Goal: Obtain resource: Obtain resource

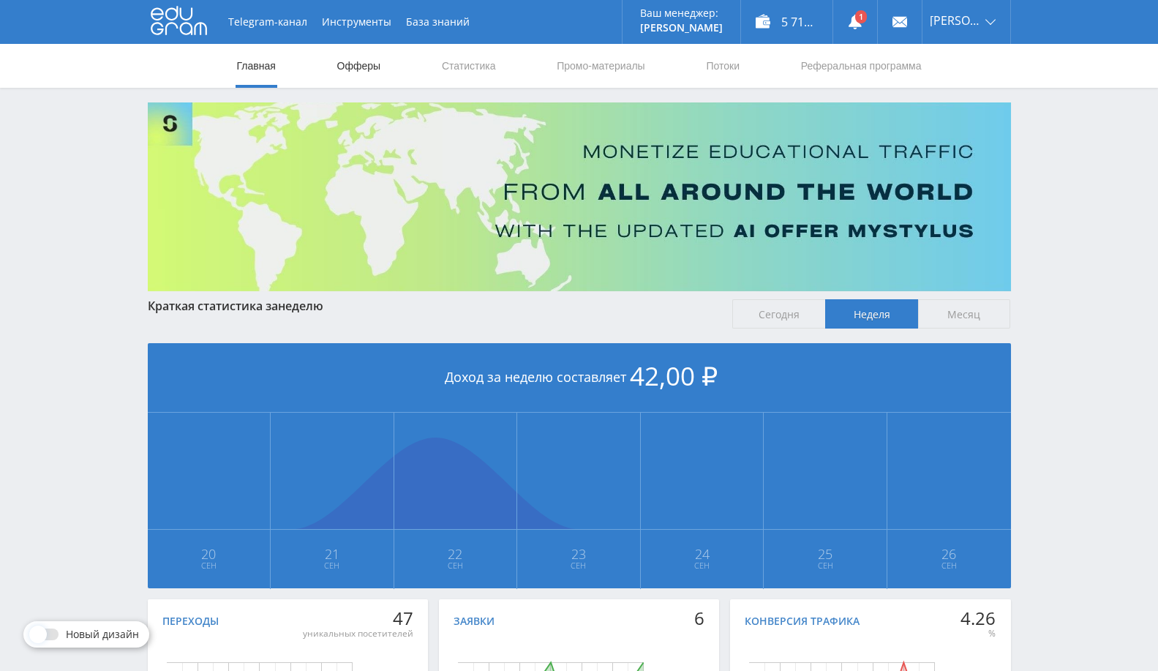
click at [358, 71] on link "Офферы" at bounding box center [359, 66] width 47 height 44
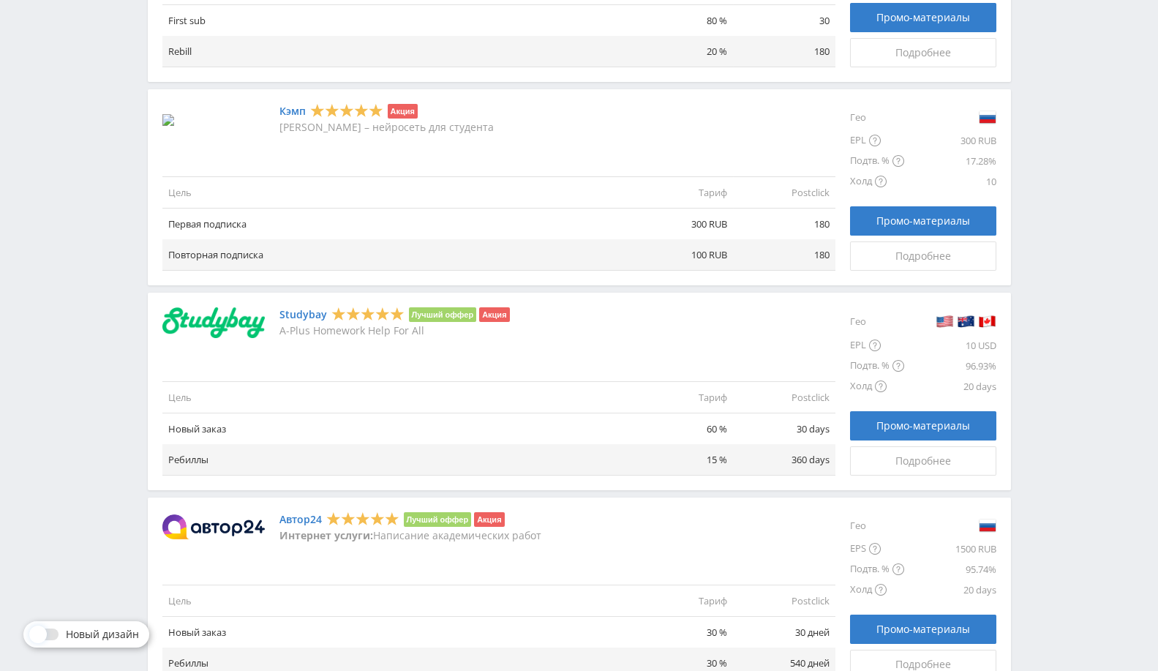
scroll to position [686, 0]
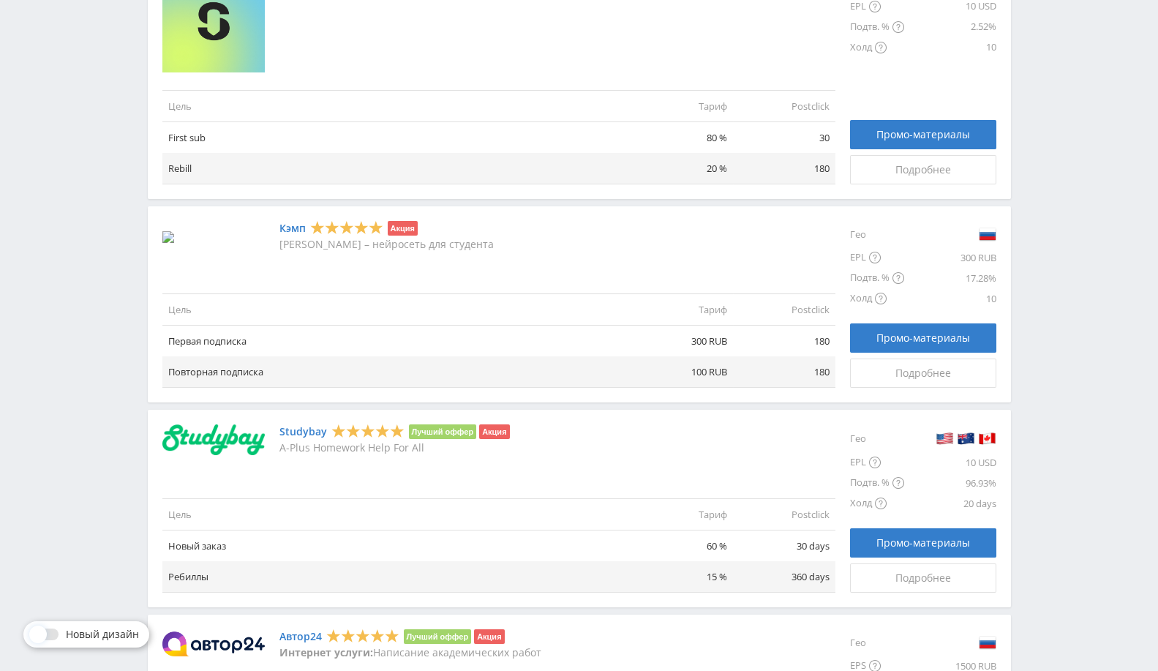
drag, startPoint x: 181, startPoint y: 258, endPoint x: 177, endPoint y: 241, distance: 16.7
click at [179, 256] on div "Кэмп Акция Кэмп – нейросеть для студента Цель Тариф Postclick Первая подписка 3…" at bounding box center [498, 304] width 673 height 167
drag, startPoint x: 177, startPoint y: 239, endPoint x: 168, endPoint y: 235, distance: 9.5
click at [174, 235] on div at bounding box center [220, 235] width 117 height 29
click at [168, 235] on img at bounding box center [168, 237] width 12 height 12
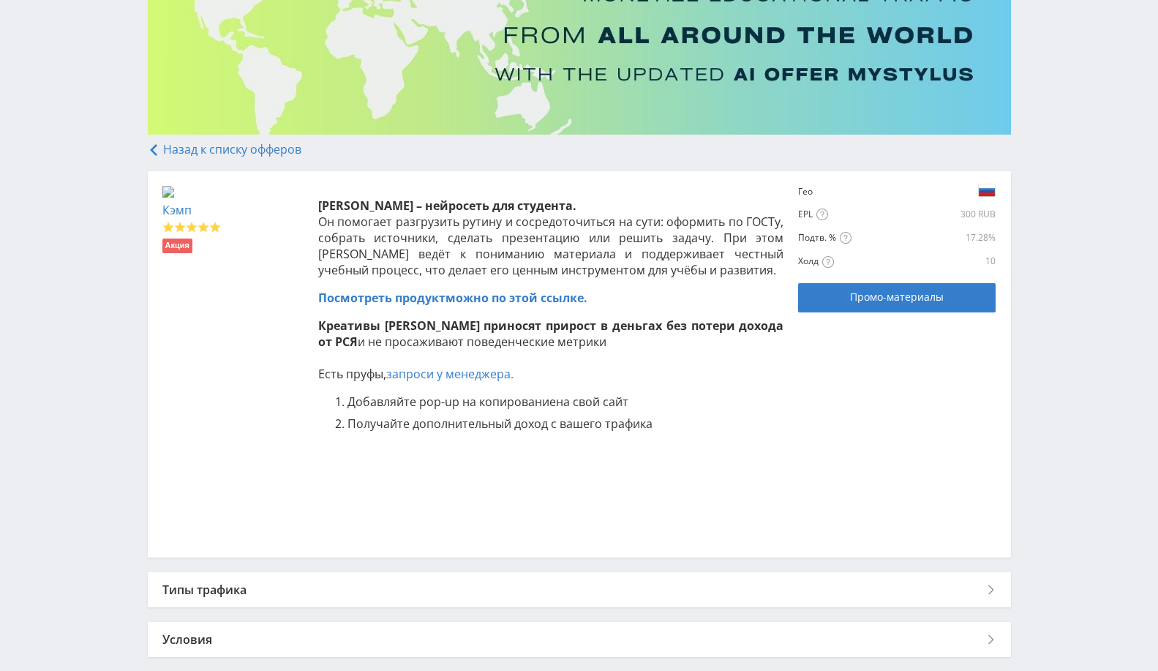
scroll to position [230, 0]
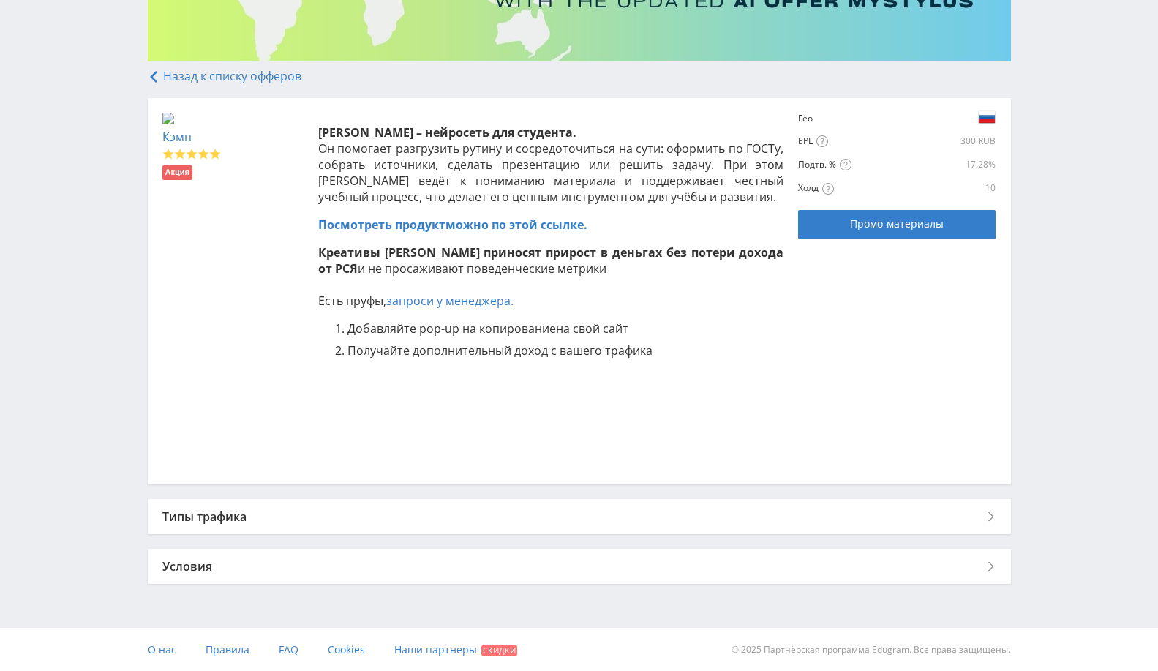
click at [451, 304] on link "запроси у менеджера." at bounding box center [449, 301] width 127 height 16
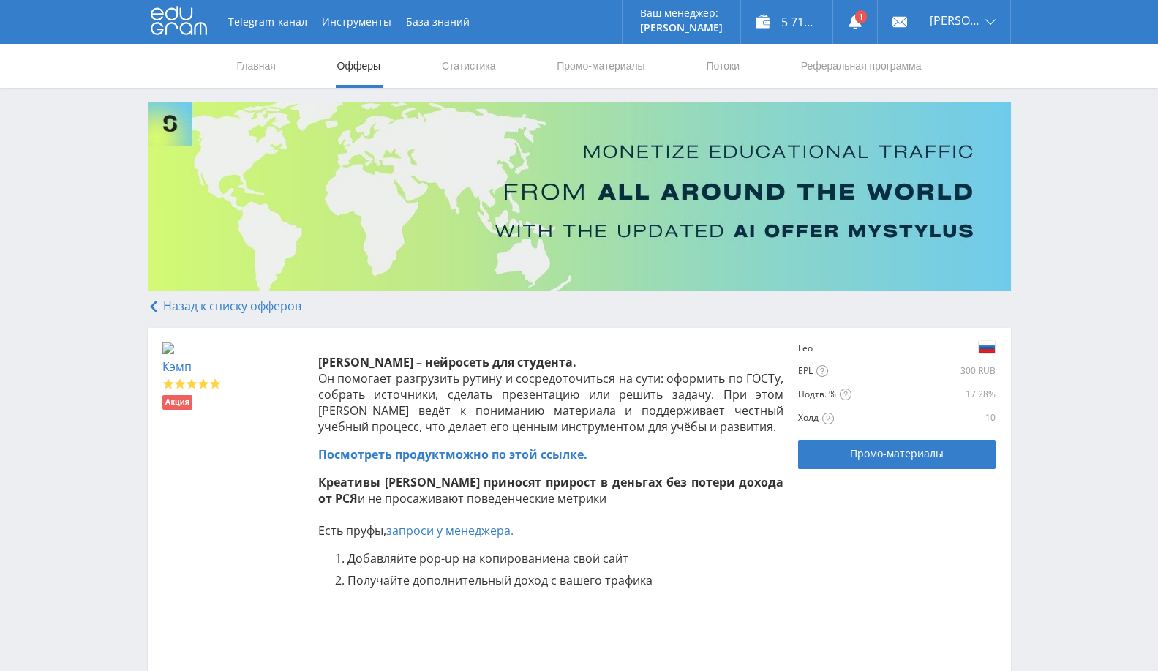
click at [353, 64] on link "Офферы" at bounding box center [359, 66] width 47 height 44
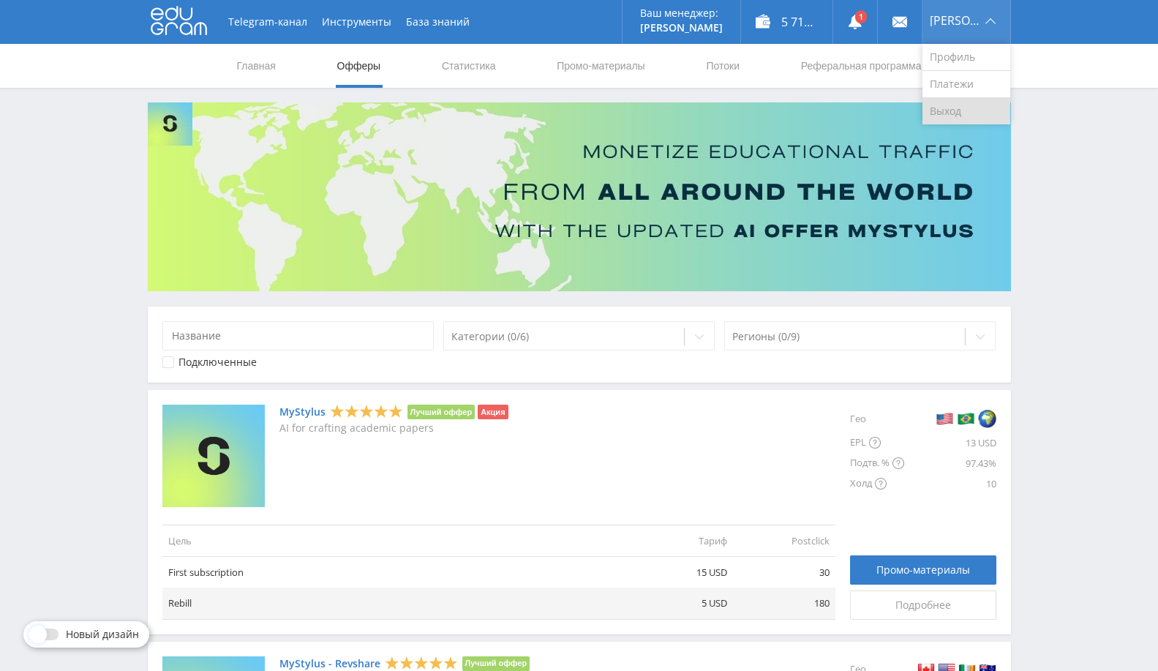
click at [950, 110] on link "Выход" at bounding box center [967, 111] width 88 height 26
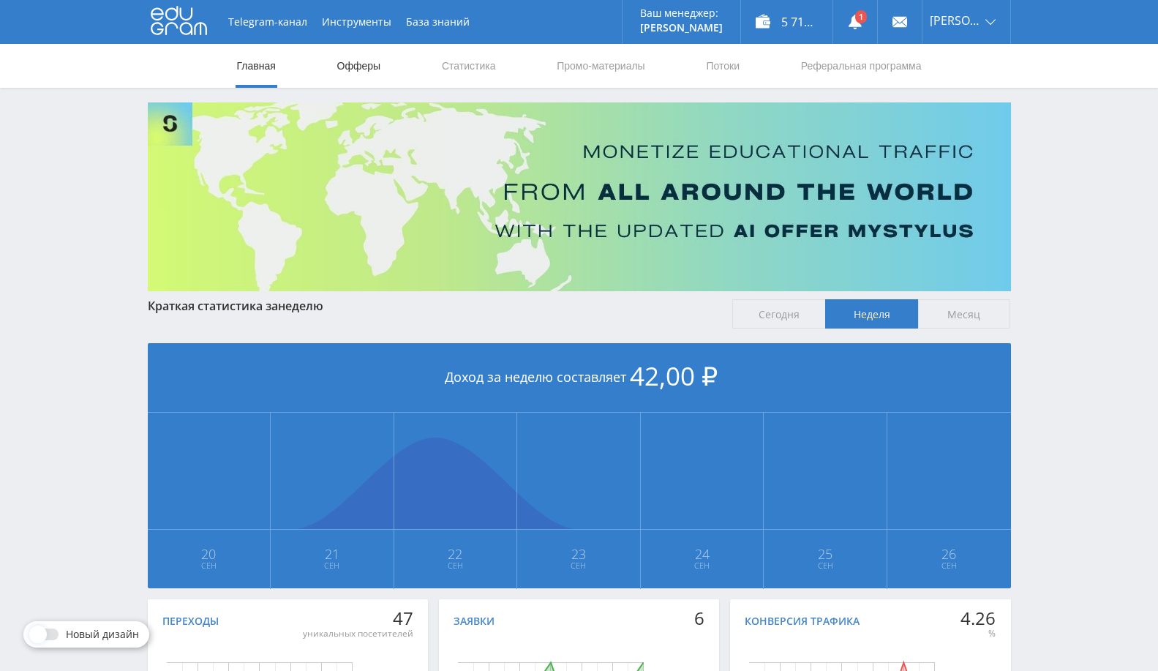
drag, startPoint x: 364, startPoint y: 71, endPoint x: 371, endPoint y: 75, distance: 8.5
click at [364, 70] on link "Офферы" at bounding box center [359, 66] width 47 height 44
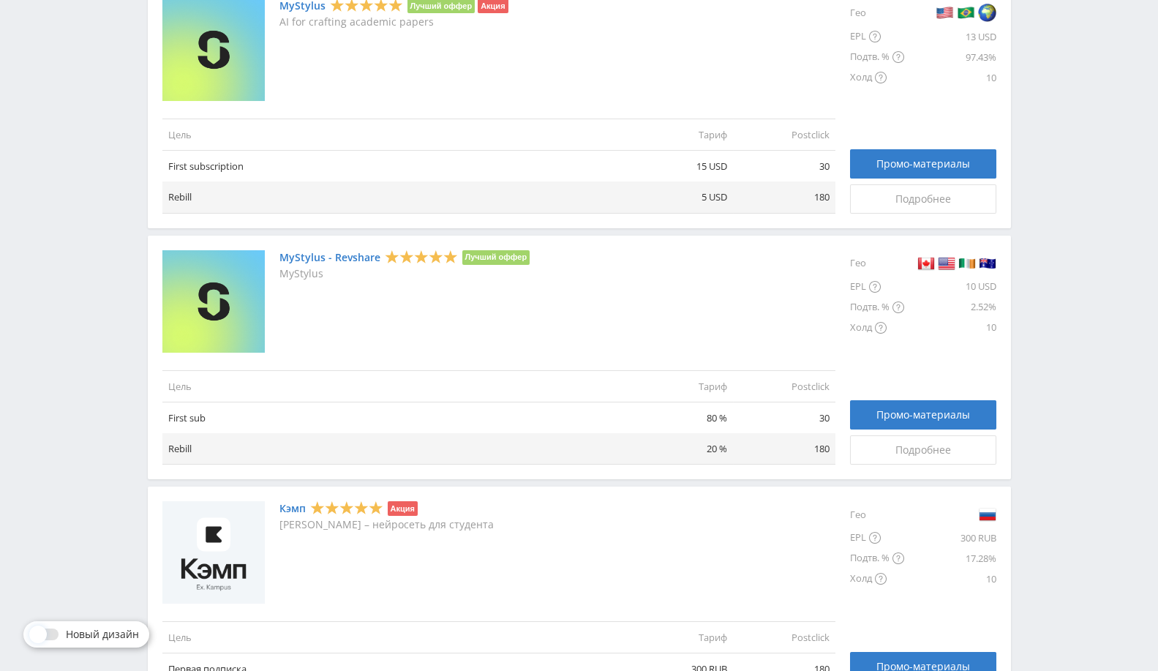
scroll to position [732, 0]
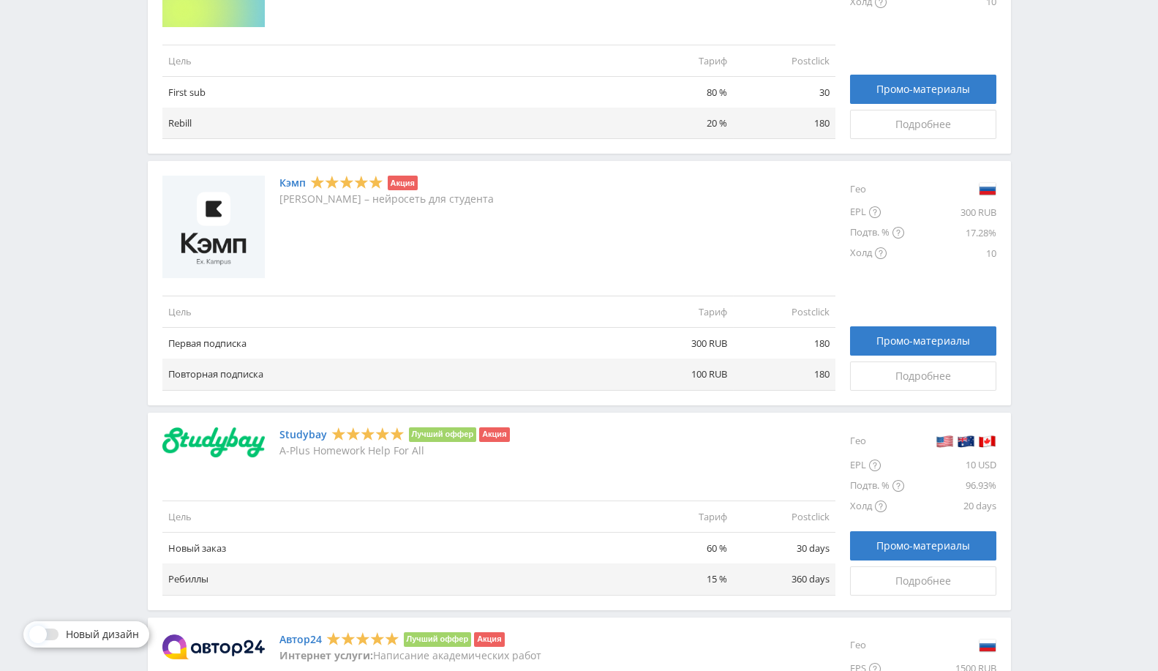
click at [293, 178] on link "Кэмп" at bounding box center [293, 183] width 26 height 12
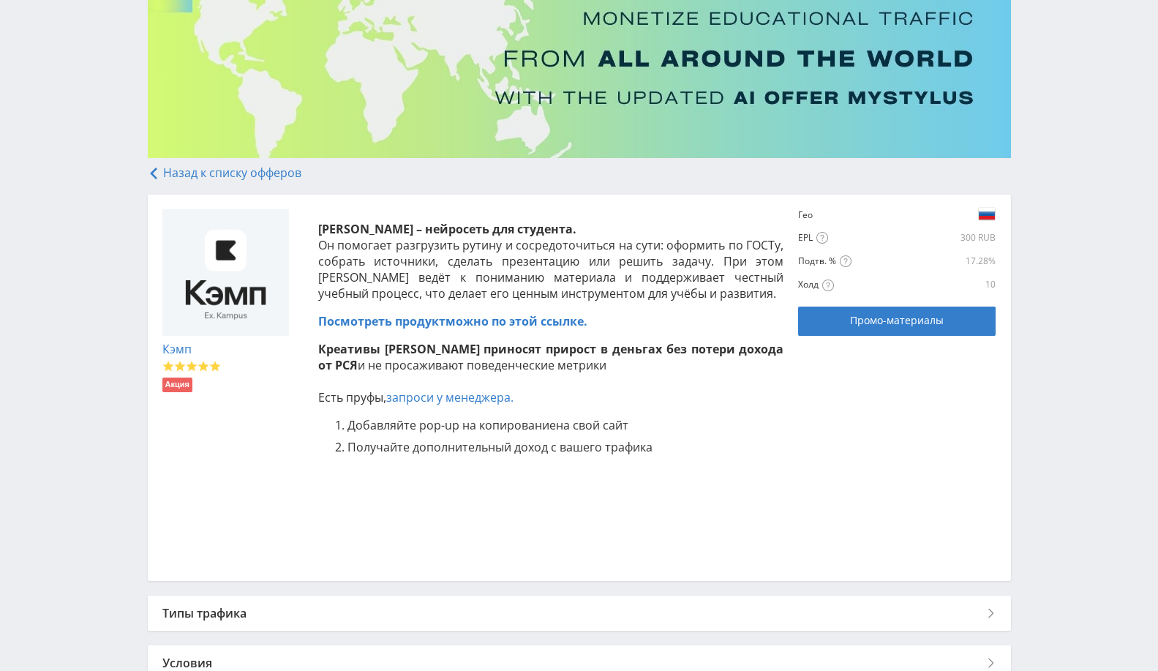
scroll to position [162, 0]
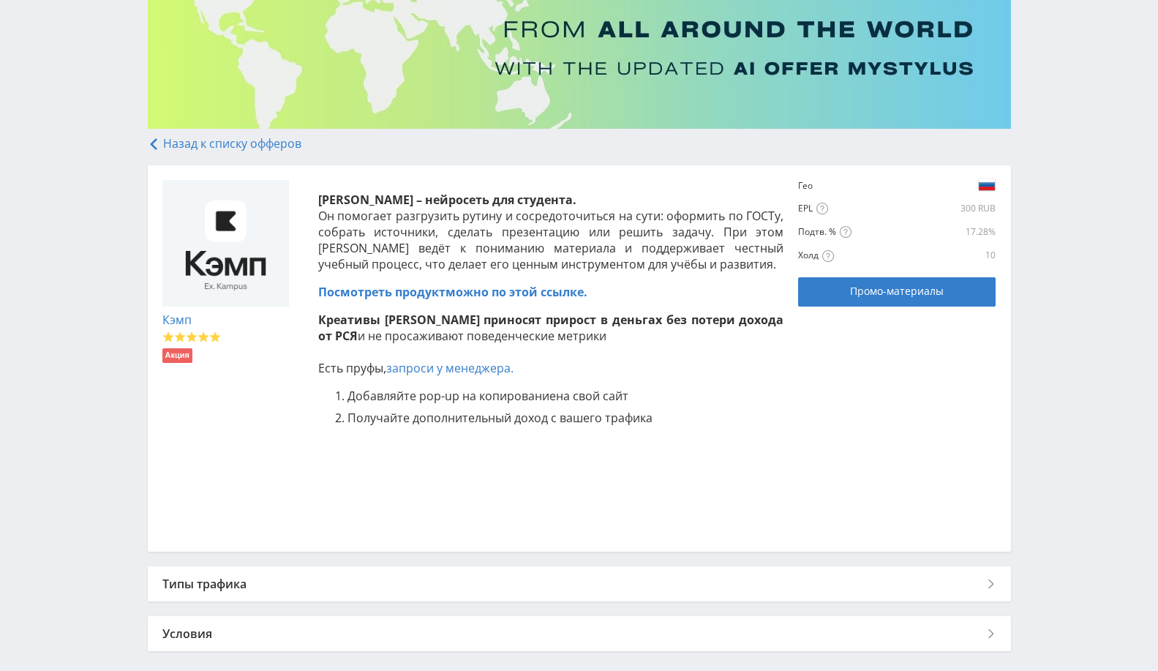
click at [508, 293] on link "Посмотреть продукт можно по этой ссылке." at bounding box center [452, 292] width 269 height 16
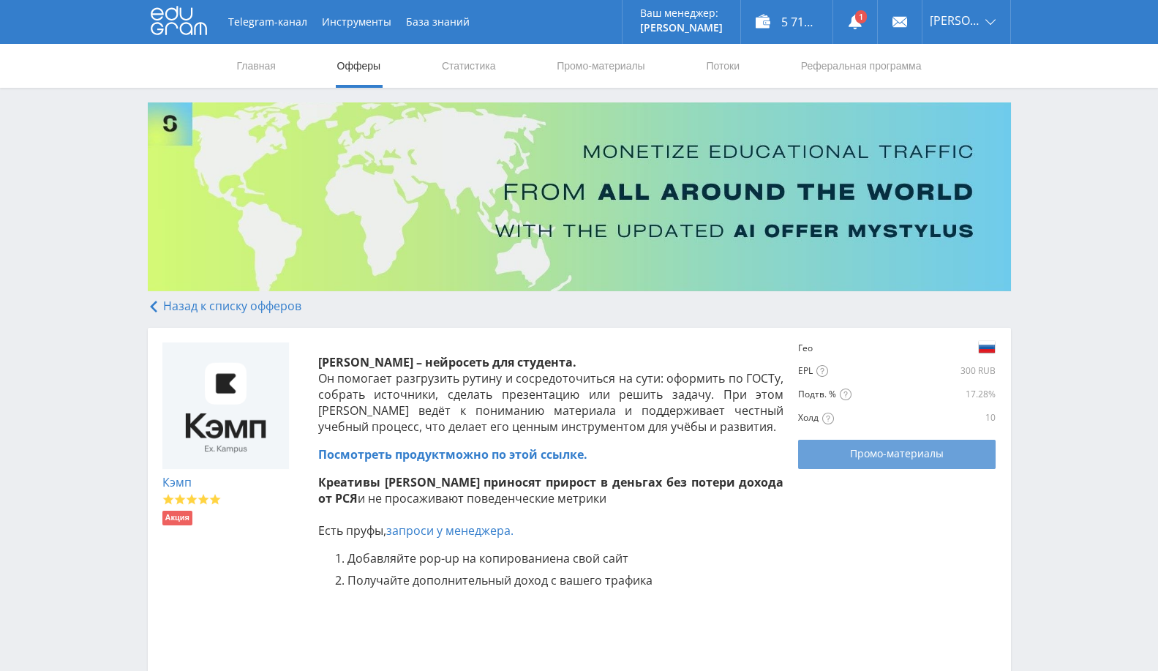
click at [874, 457] on span "Промо-материалы" at bounding box center [897, 454] width 94 height 12
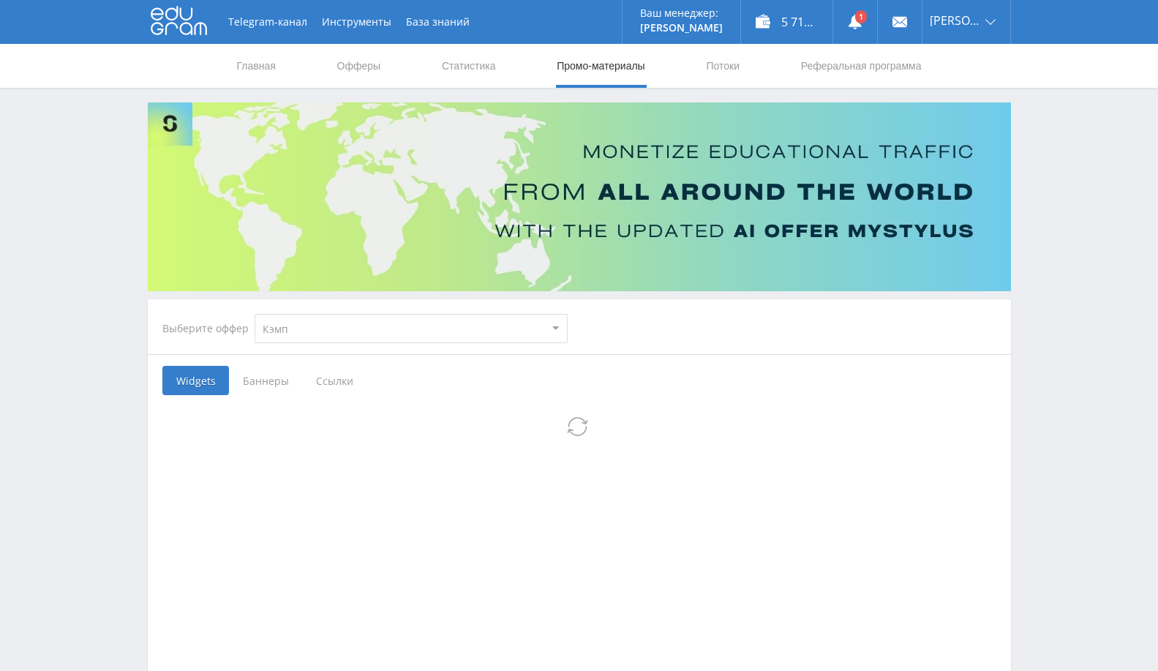
select select "340"
click at [348, 61] on link "Офферы" at bounding box center [359, 66] width 47 height 44
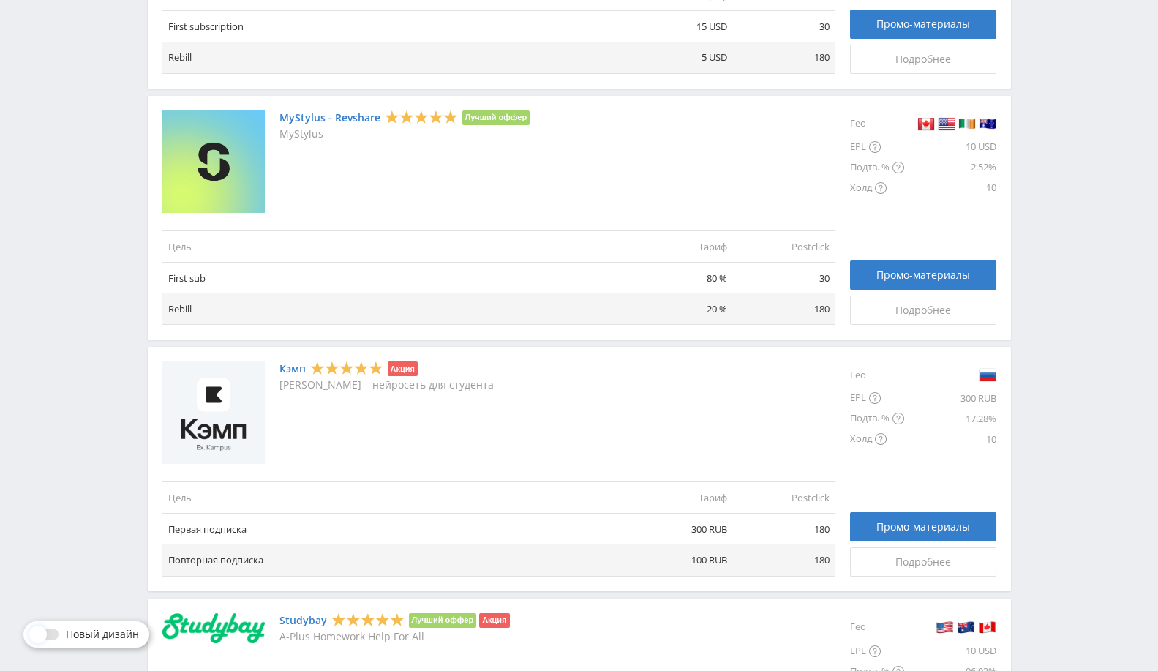
scroll to position [406, 0]
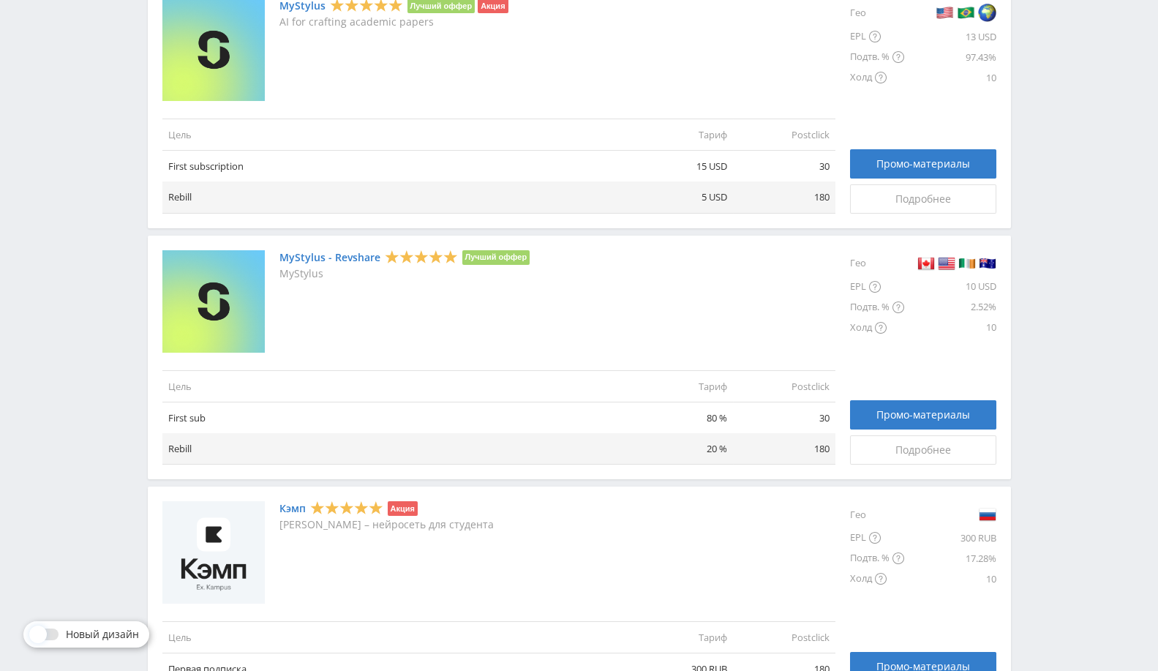
click at [295, 508] on link "Кэмп" at bounding box center [293, 509] width 26 height 12
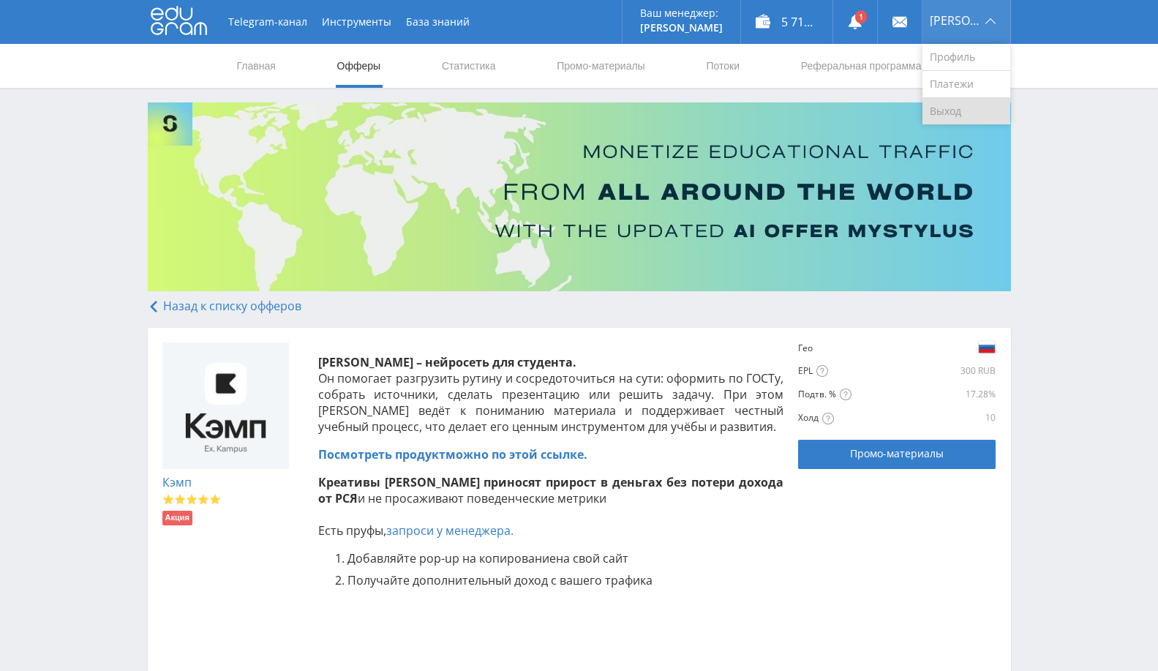
click at [932, 120] on link "Выход" at bounding box center [967, 111] width 88 height 26
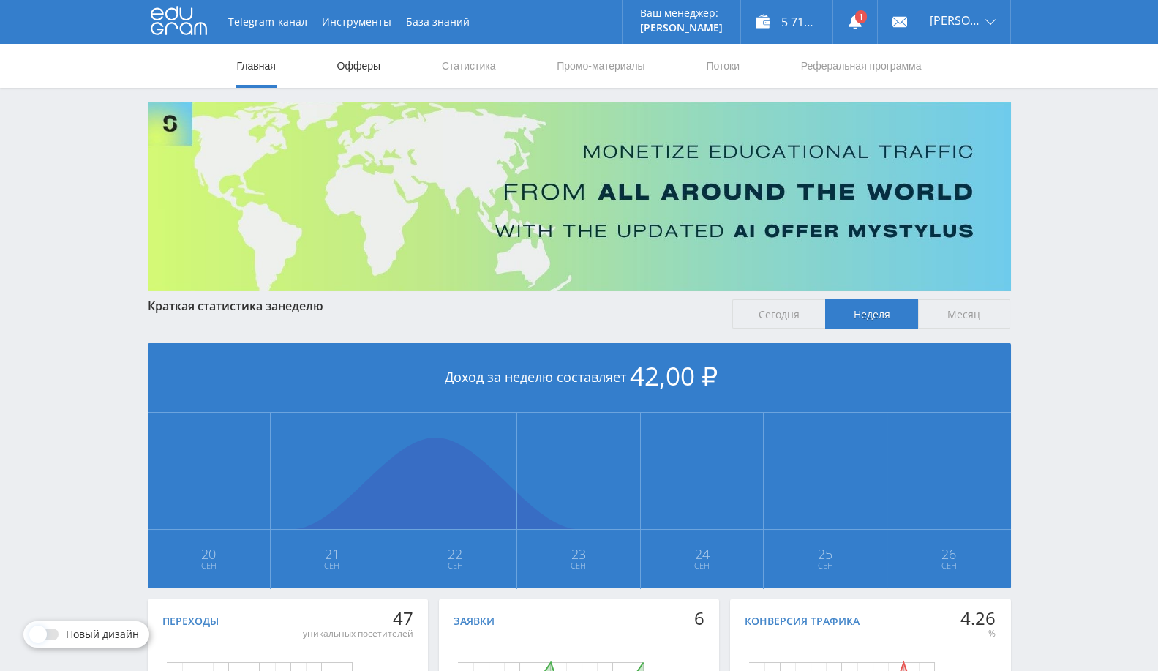
click at [376, 70] on link "Офферы" at bounding box center [359, 66] width 47 height 44
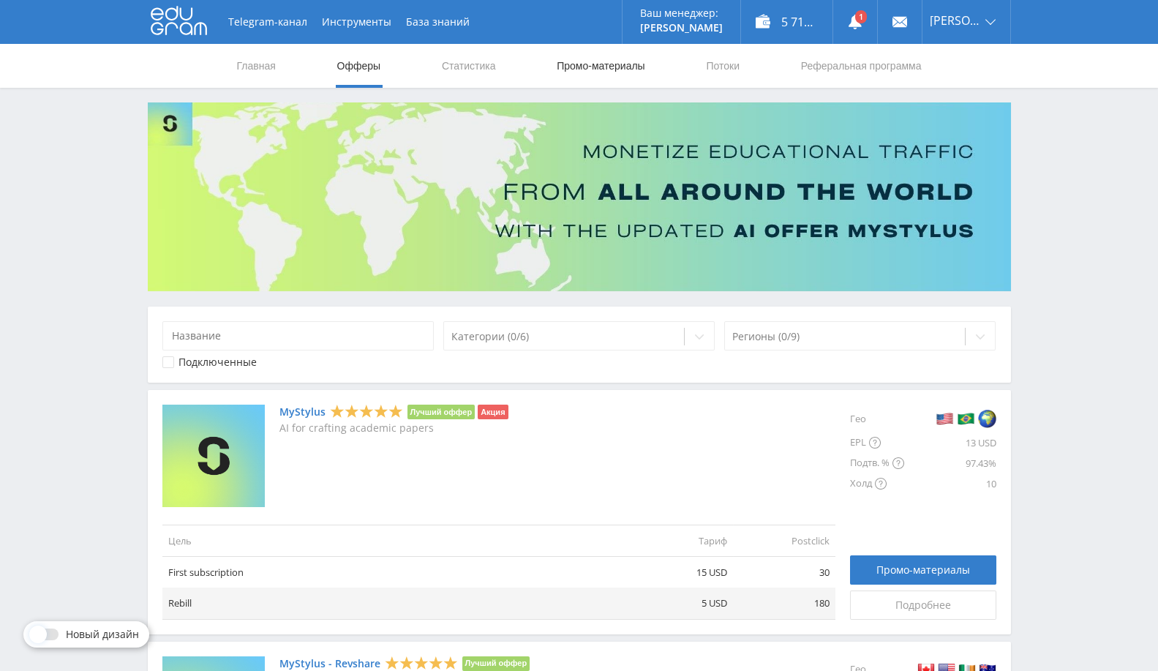
click at [602, 55] on link "Промо-материалы" at bounding box center [600, 66] width 91 height 44
select select "340"
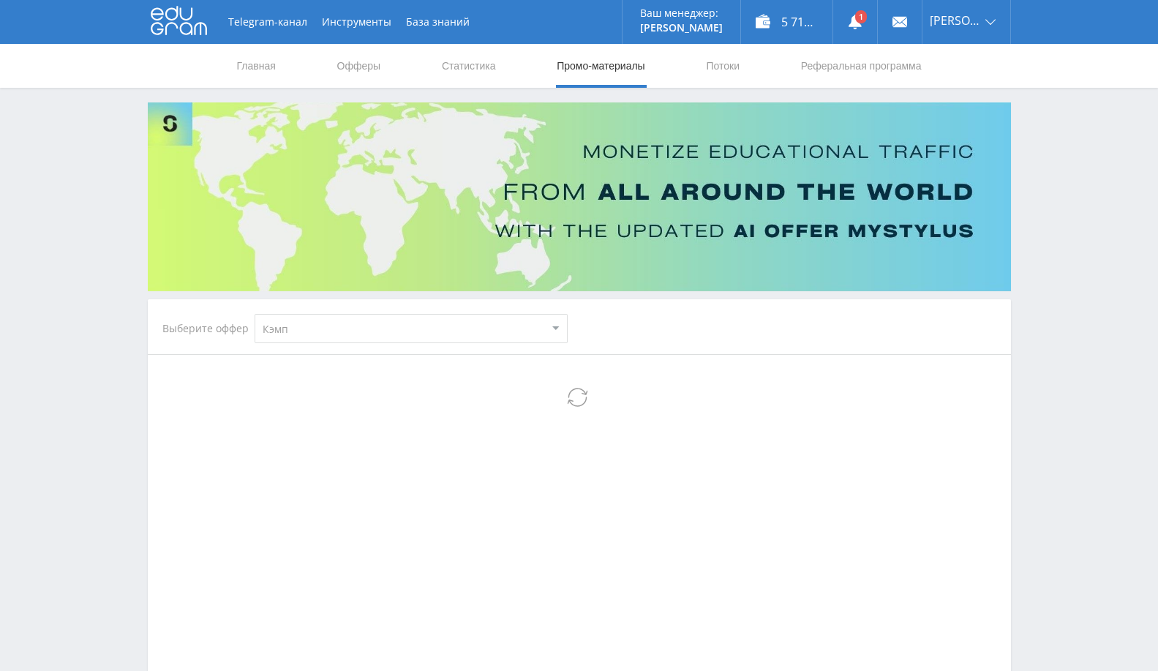
select select "340"
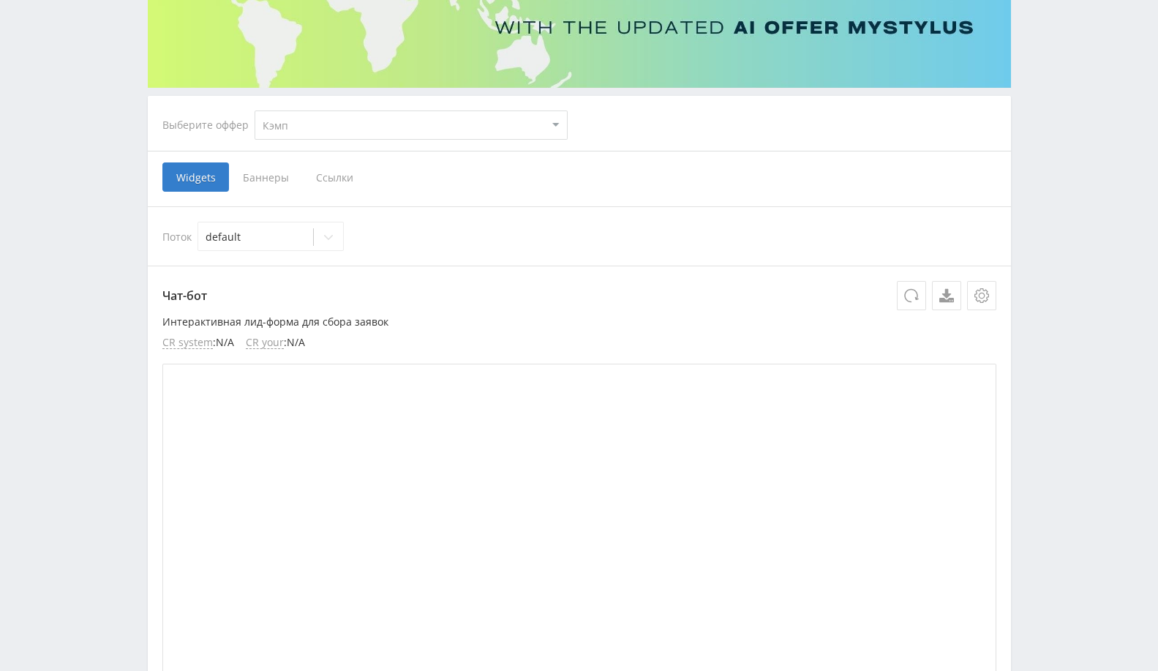
scroll to position [33, 0]
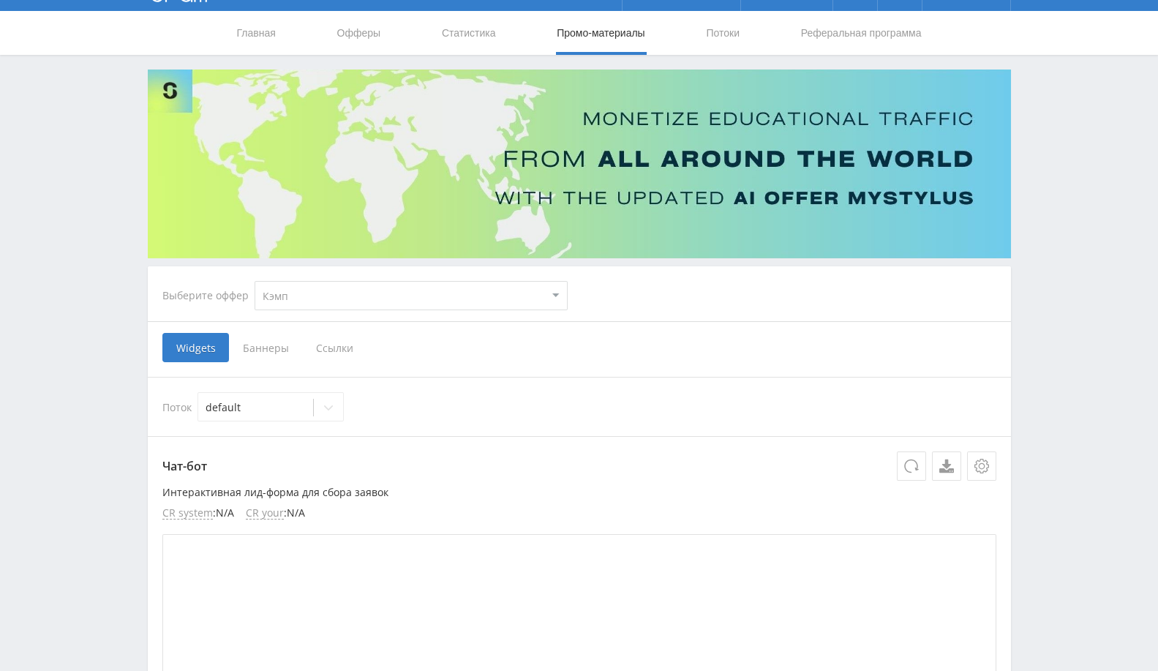
click at [240, 356] on span "Баннеры" at bounding box center [265, 347] width 73 height 29
click at [0, 0] on input "Баннеры" at bounding box center [0, 0] width 0 height 0
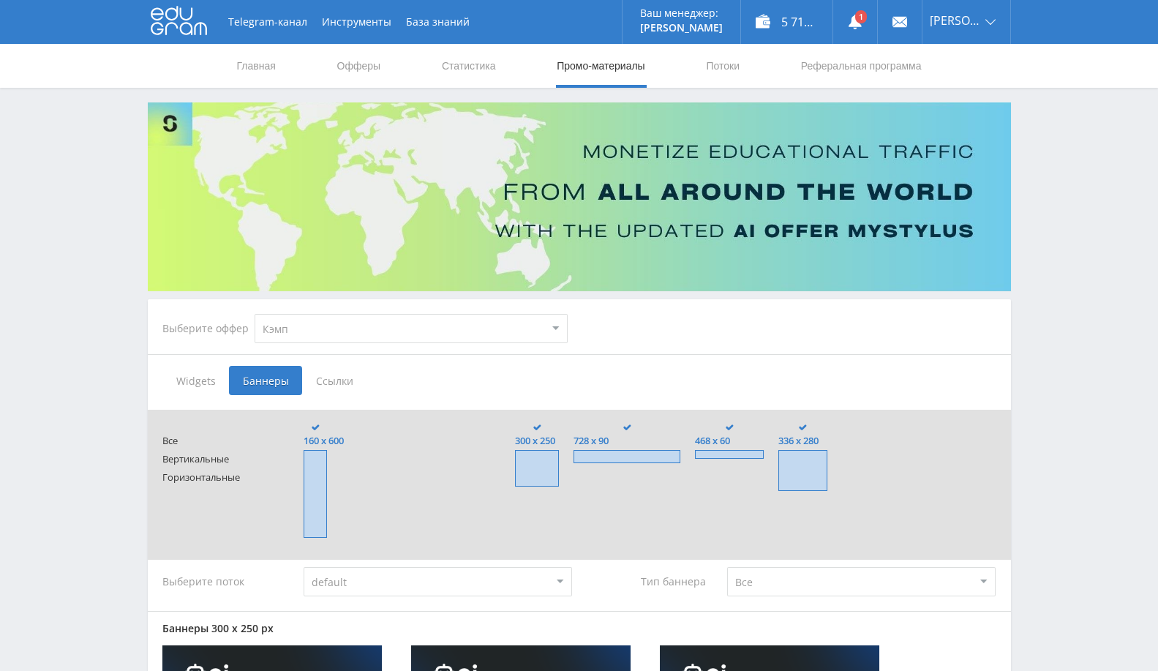
click at [319, 381] on span "Ссылки" at bounding box center [334, 380] width 65 height 29
click at [0, 0] on input "Ссылки" at bounding box center [0, 0] width 0 height 0
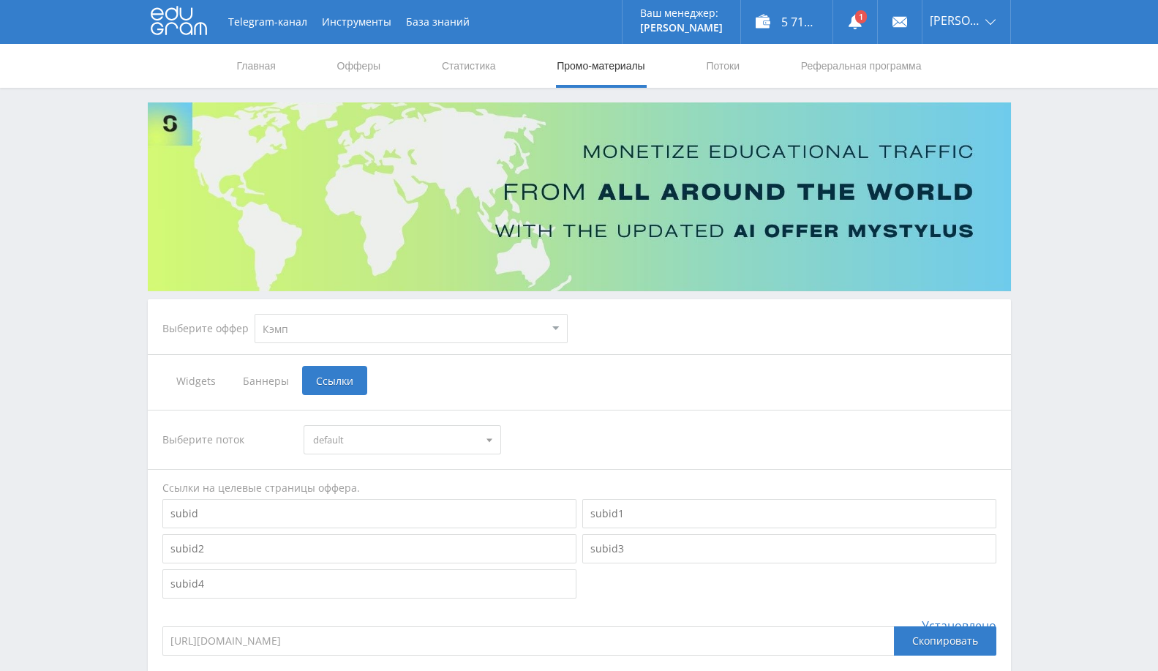
click at [215, 378] on span "Widgets" at bounding box center [195, 380] width 67 height 29
click at [0, 0] on input "Widgets" at bounding box center [0, 0] width 0 height 0
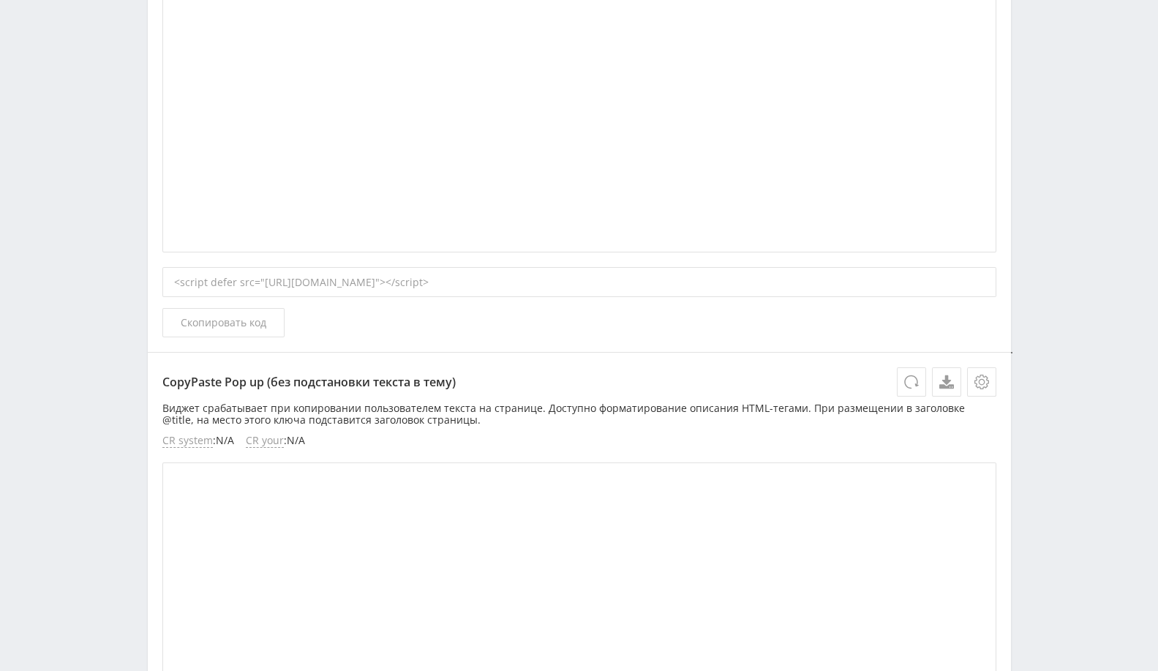
scroll to position [1579, 0]
